Goal: Task Accomplishment & Management: Use online tool/utility

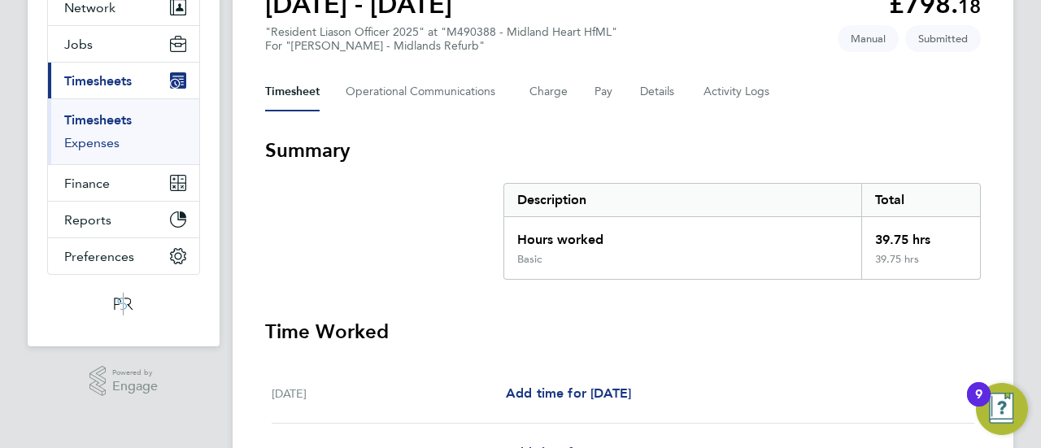
scroll to position [168, 0]
click at [106, 118] on link "Timesheets" at bounding box center [98, 119] width 68 height 15
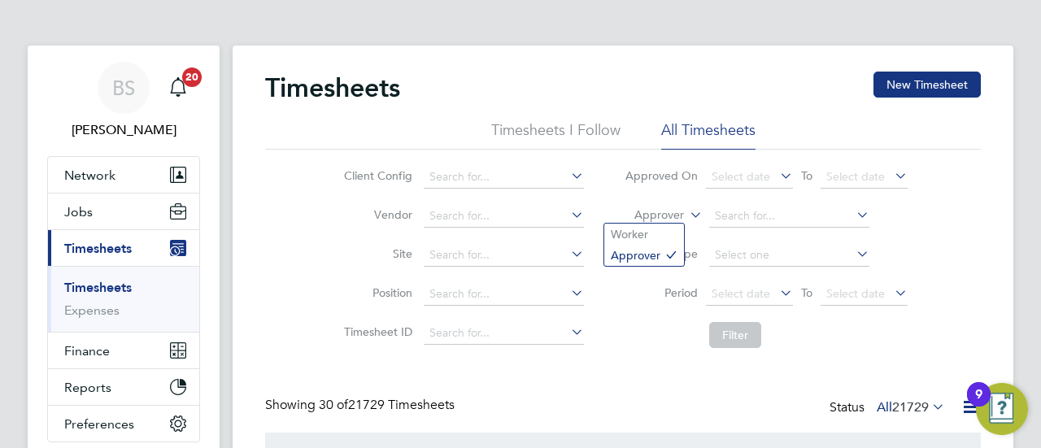
click at [687, 212] on icon at bounding box center [687, 210] width 0 height 15
click at [646, 235] on li "Worker" at bounding box center [644, 234] width 80 height 21
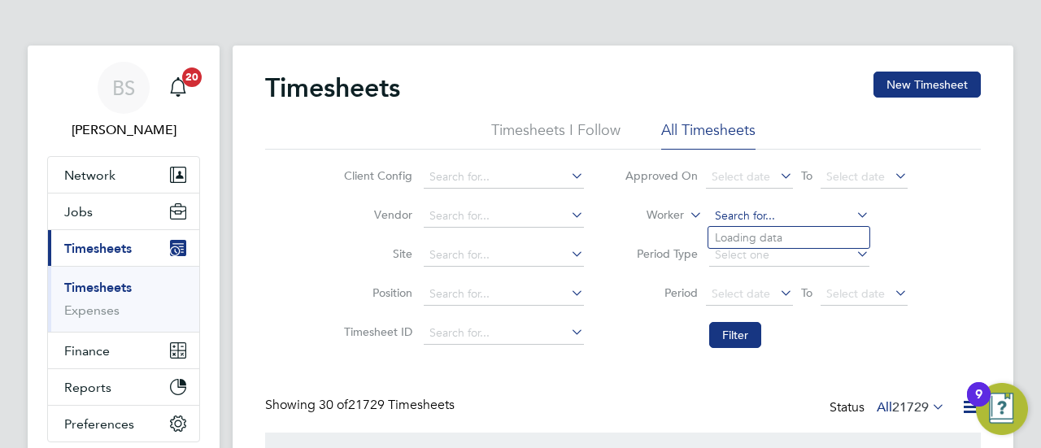
click at [748, 211] on input at bounding box center [789, 216] width 160 height 23
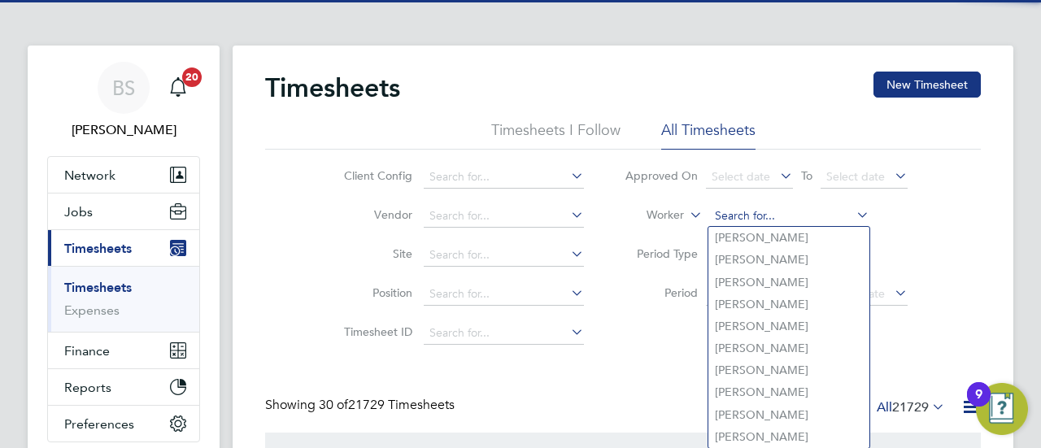
type input "g"
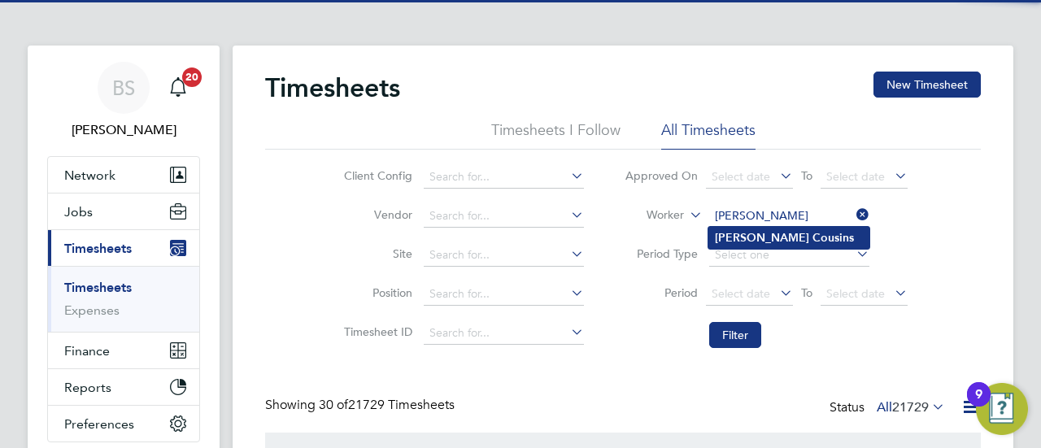
click at [813, 235] on b "Cousins" at bounding box center [833, 238] width 41 height 14
type input "[PERSON_NAME]"
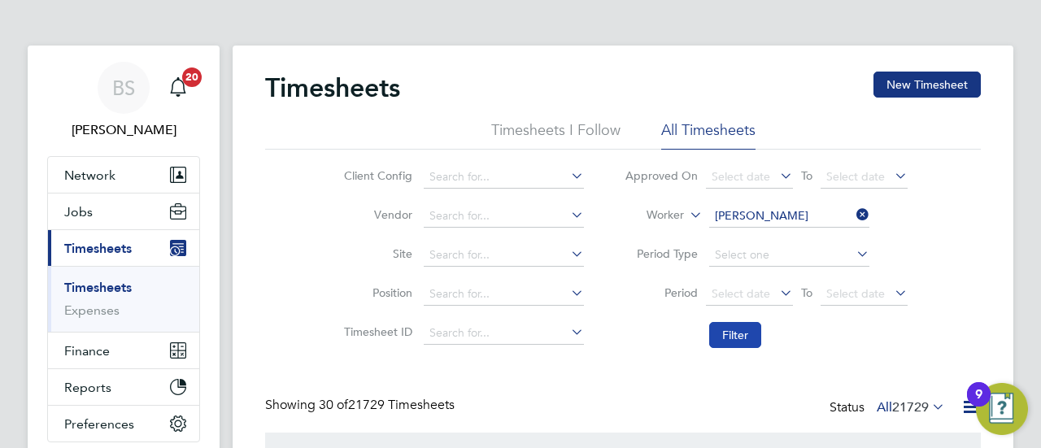
click at [752, 329] on button "Filter" at bounding box center [735, 335] width 52 height 26
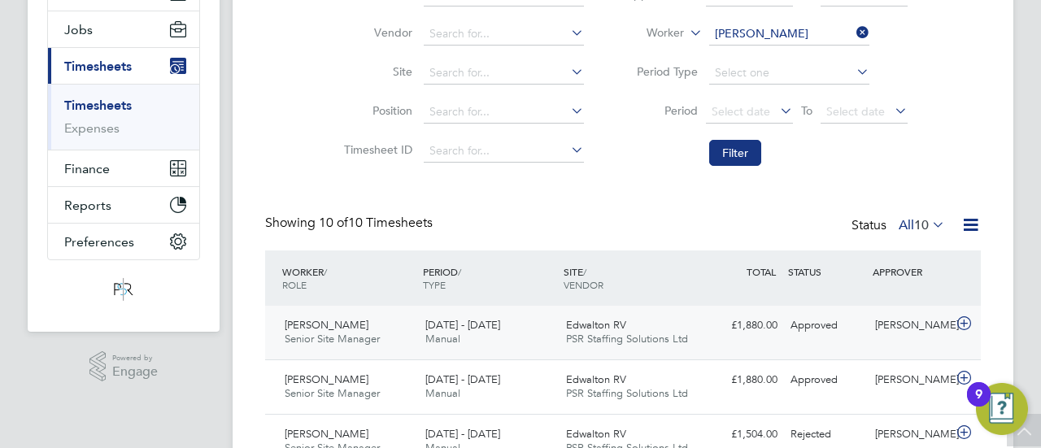
click at [525, 328] on div "[DATE] - [DATE] Manual" at bounding box center [489, 332] width 141 height 41
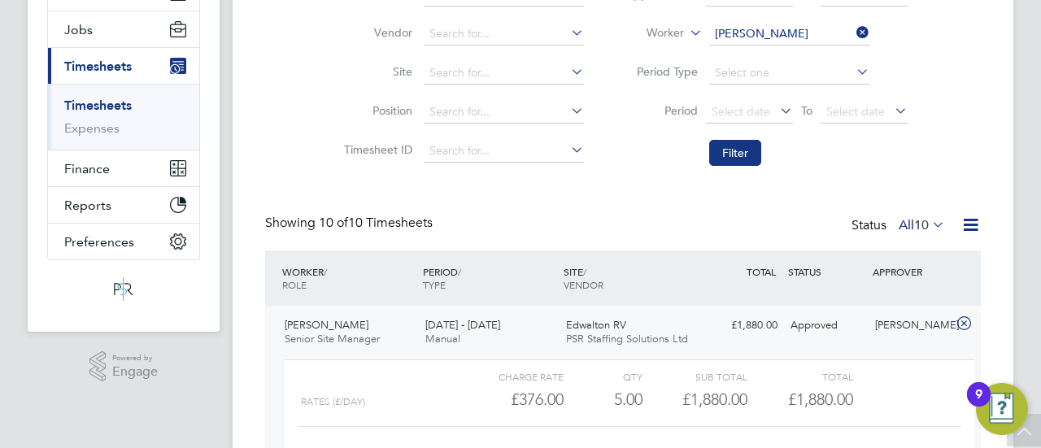
click at [600, 227] on div "Showing 10 of 10 Timesheets Status All 10" at bounding box center [623, 233] width 716 height 36
